Goal: Information Seeking & Learning: Learn about a topic

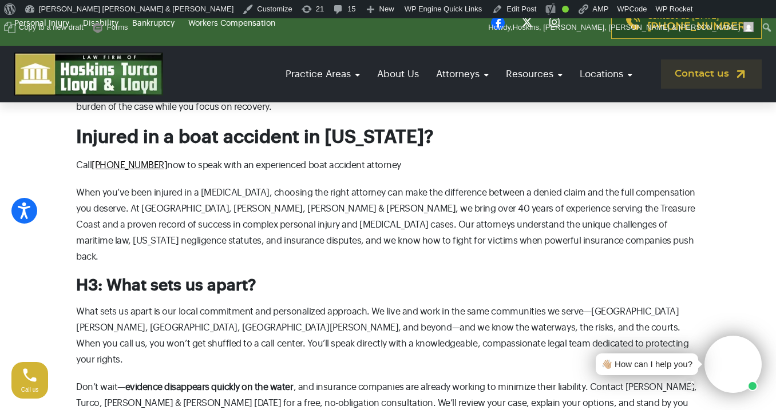
scroll to position [1939, 0]
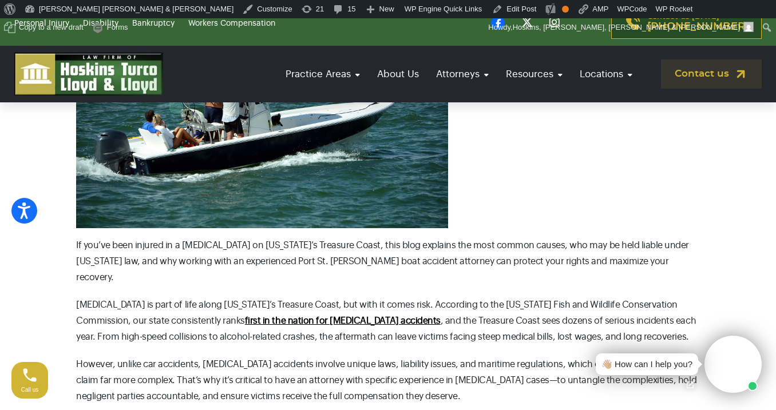
scroll to position [378, 0]
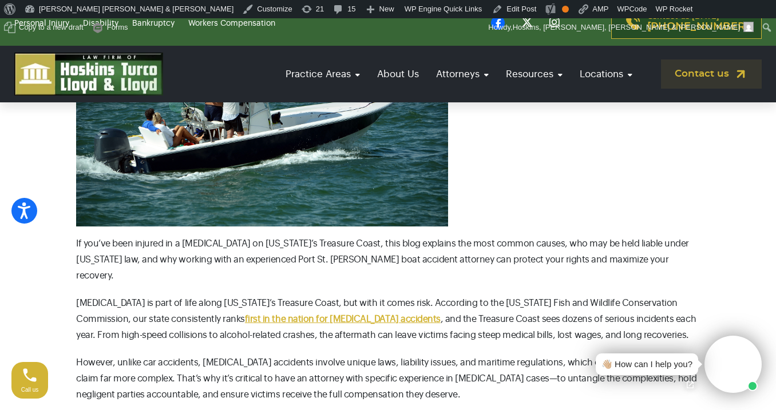
click at [283, 315] on strong "first in the nation for [MEDICAL_DATA] accidents" at bounding box center [343, 319] width 196 height 9
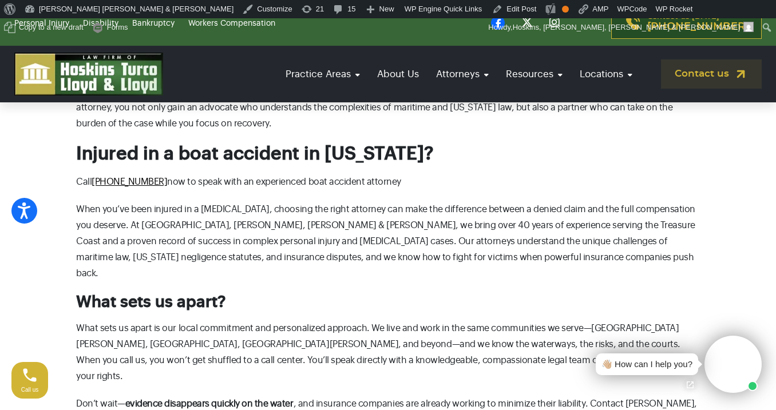
scroll to position [2033, 0]
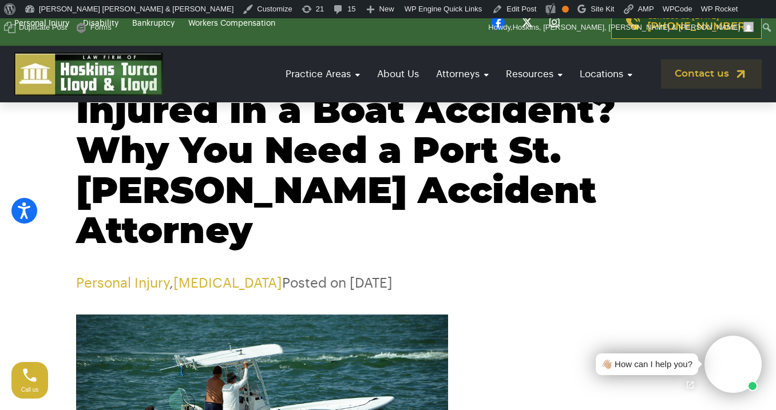
scroll to position [83, 0]
